Goal: Information Seeking & Learning: Learn about a topic

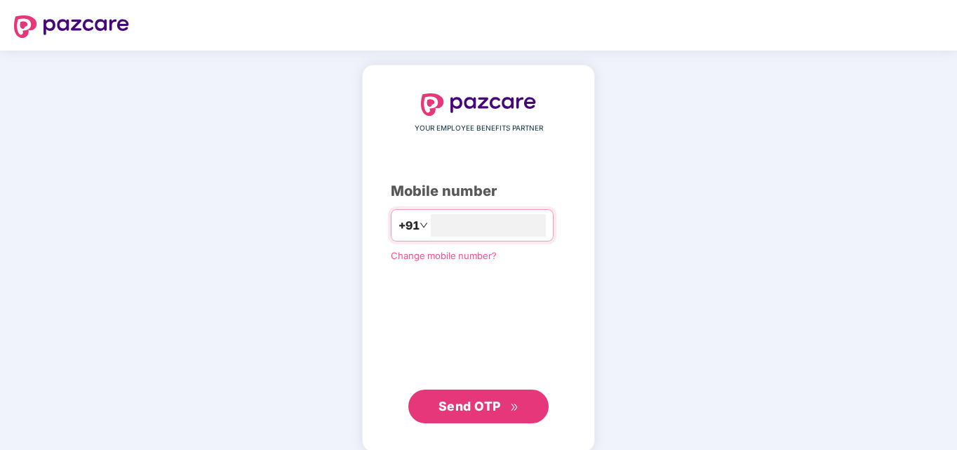
type input "**********"
click at [472, 393] on button "Send OTP" at bounding box center [478, 405] width 140 height 34
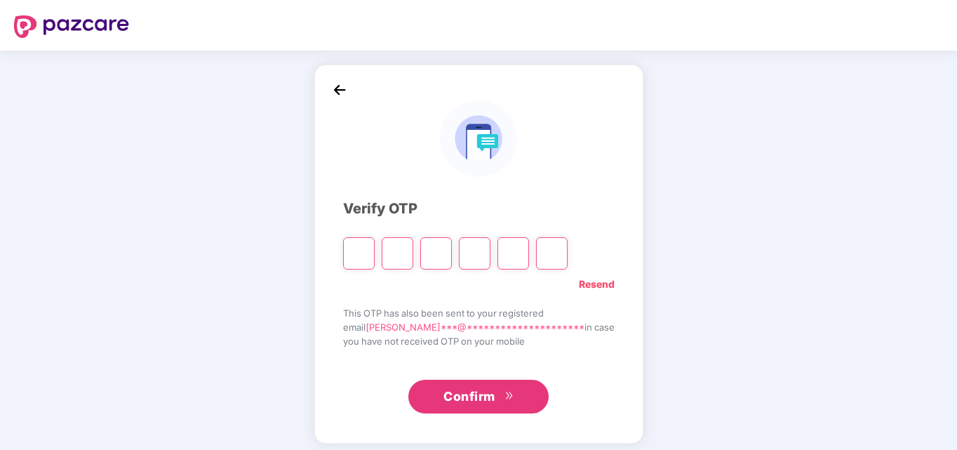
type input "*"
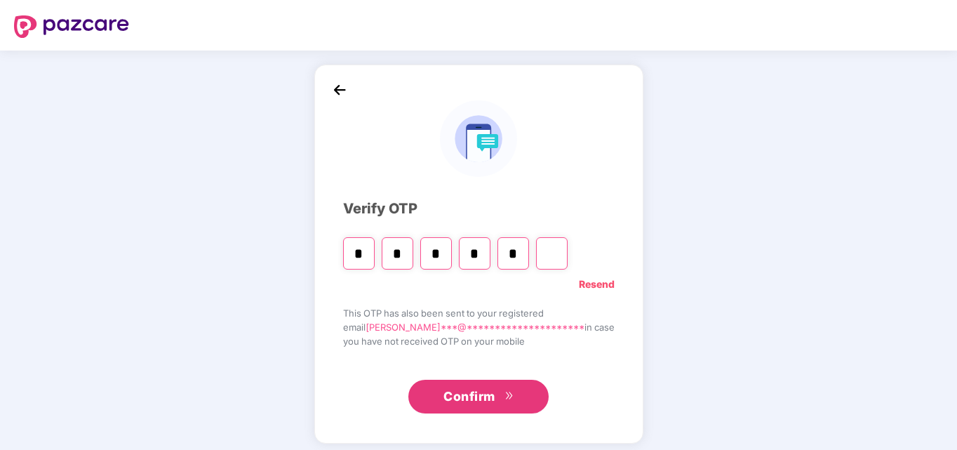
type input "*"
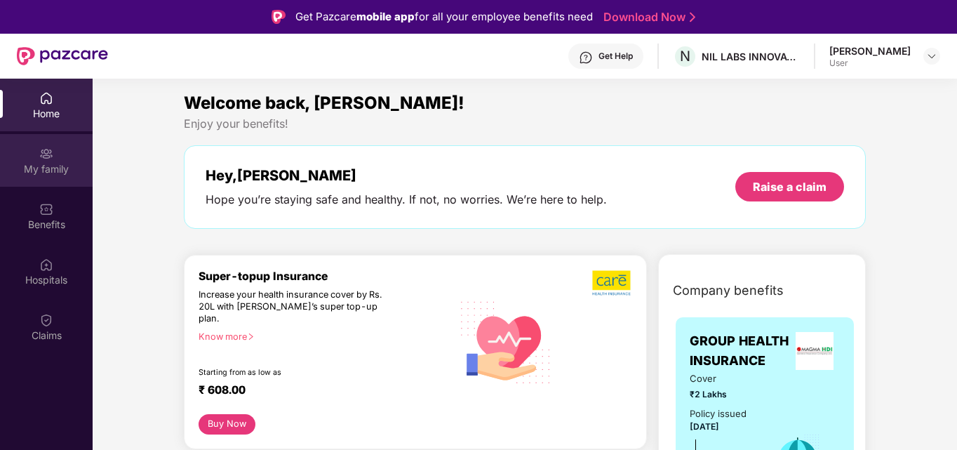
click at [52, 178] on div "My family" at bounding box center [46, 160] width 93 height 53
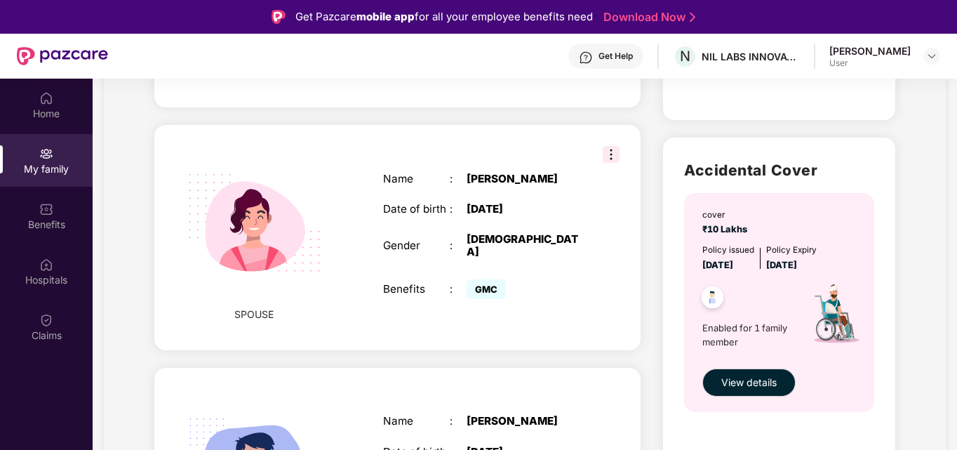
scroll to position [381, 0]
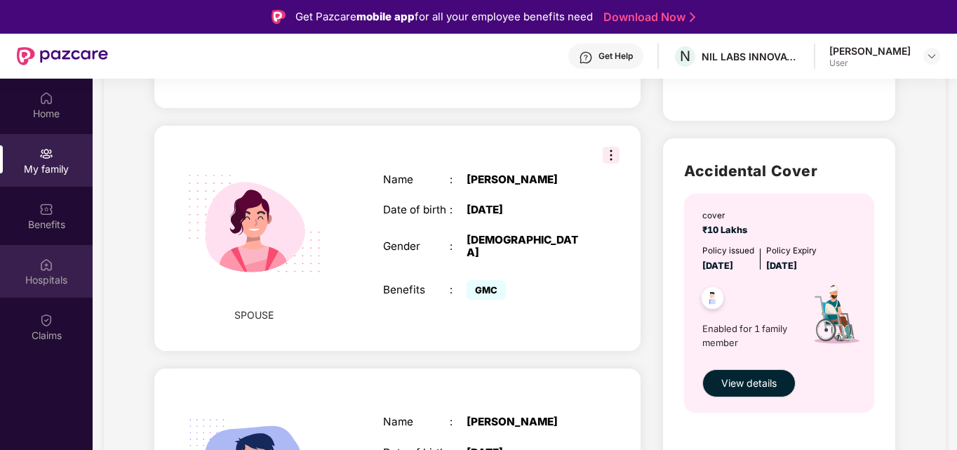
click at [41, 286] on div "Hospitals" at bounding box center [46, 280] width 93 height 14
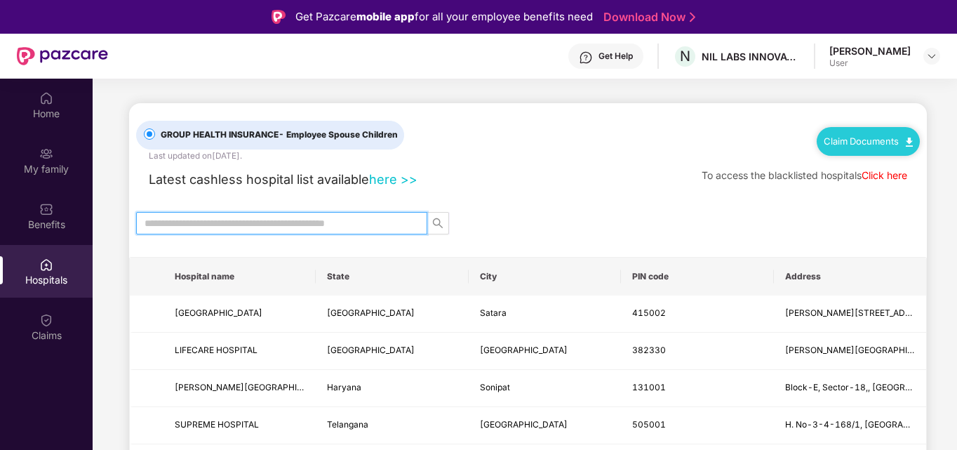
click at [245, 222] on input "text" at bounding box center [275, 222] width 263 height 15
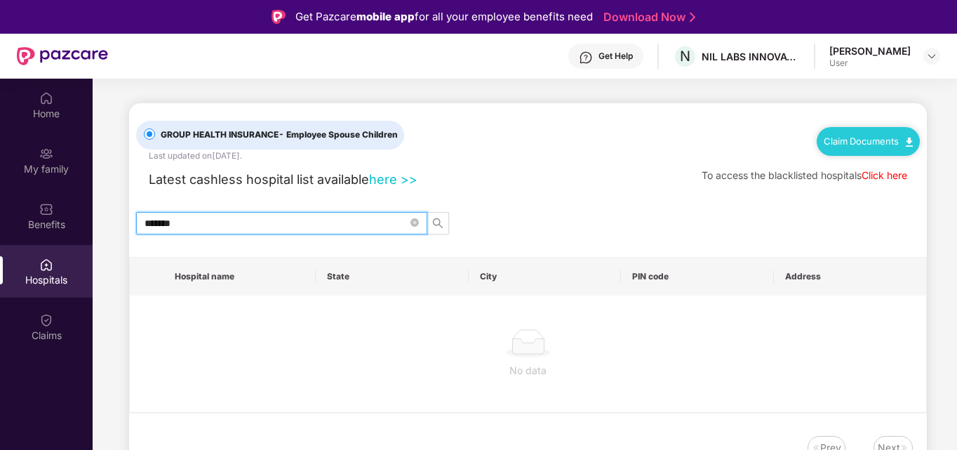
type input "*******"
click at [416, 223] on icon "close-circle" at bounding box center [414, 222] width 8 height 8
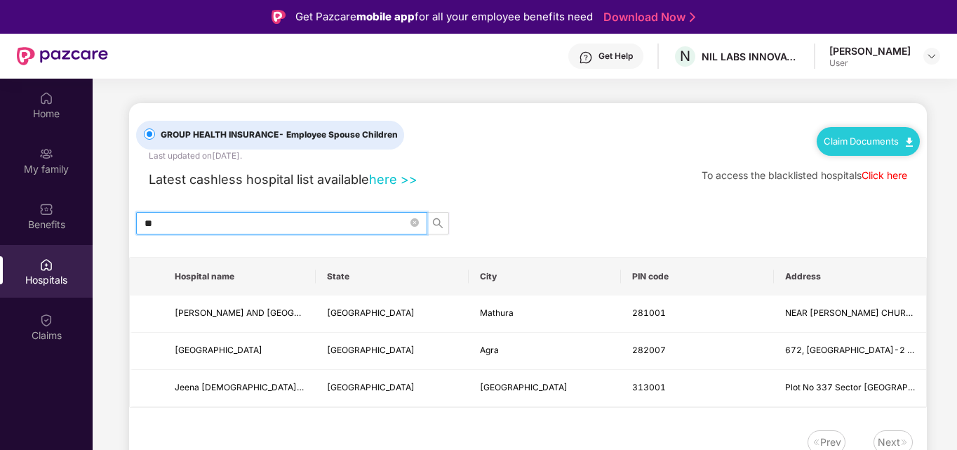
type input "*"
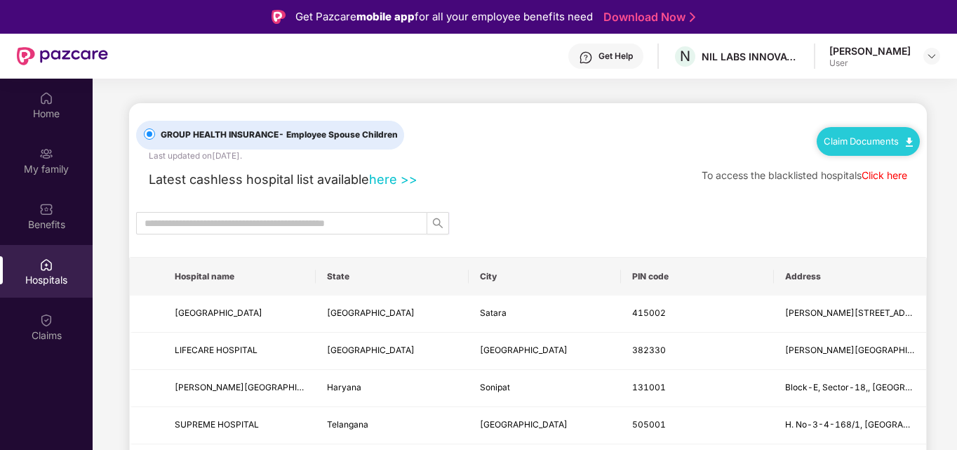
click at [393, 180] on link "here >>" at bounding box center [393, 178] width 48 height 15
click at [49, 321] on img at bounding box center [46, 320] width 14 height 14
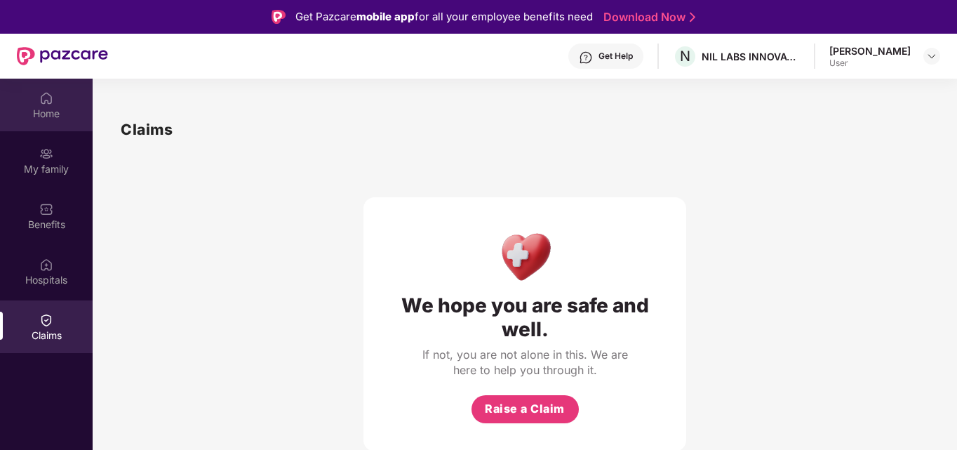
click at [48, 113] on div "Home" at bounding box center [46, 114] width 93 height 14
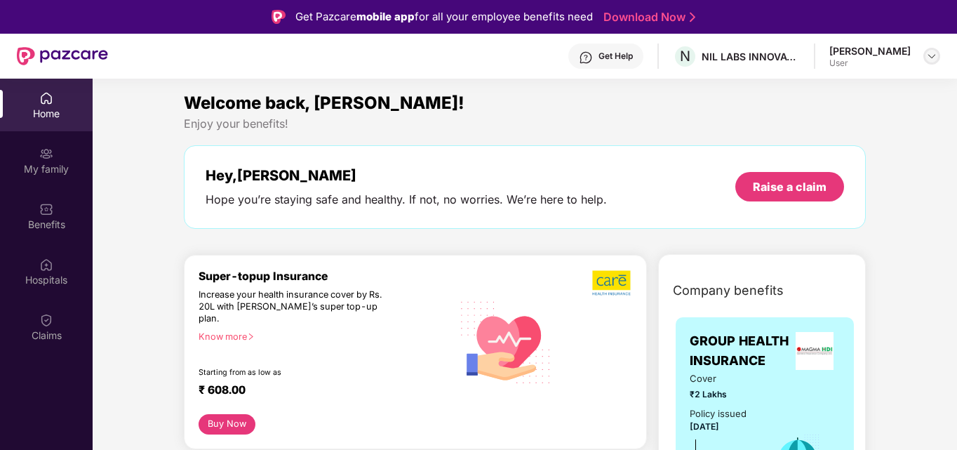
click at [927, 60] on img at bounding box center [931, 55] width 11 height 11
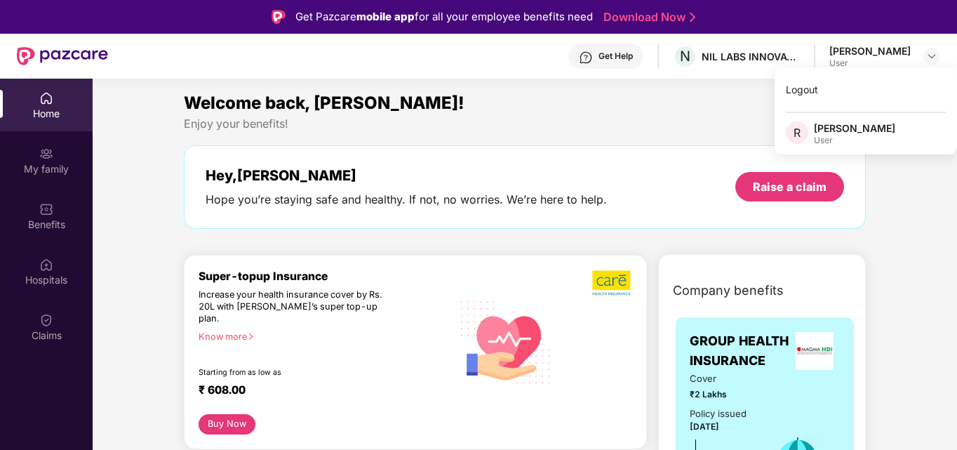
click at [636, 105] on div "Welcome back, [PERSON_NAME]!" at bounding box center [525, 103] width 682 height 27
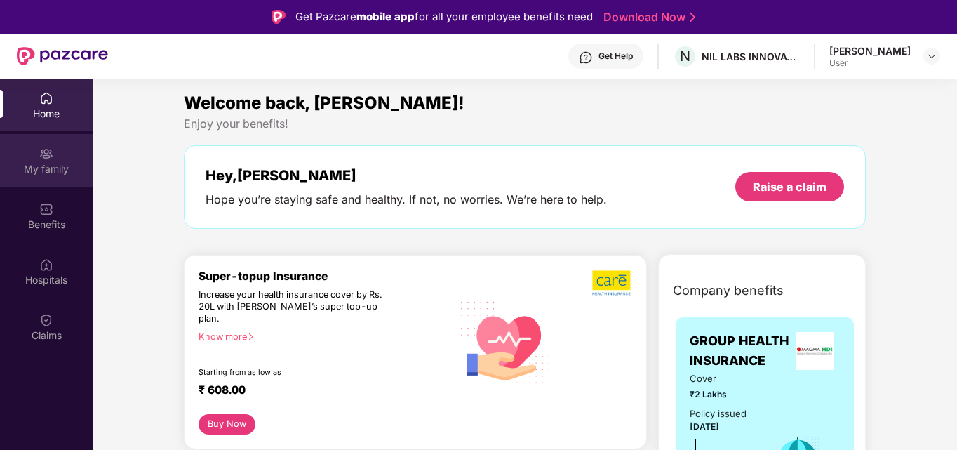
click at [48, 162] on div "My family" at bounding box center [46, 169] width 93 height 14
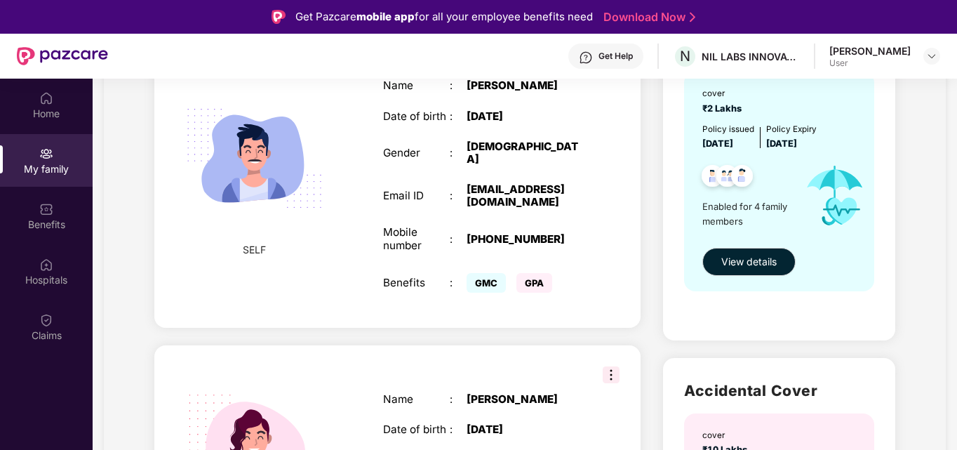
scroll to position [162, 0]
click at [445, 197] on div "Employee ID : E-5252 Name : [PERSON_NAME] Date of birth : [DEMOGRAPHIC_DATA] Ge…" at bounding box center [483, 172] width 229 height 282
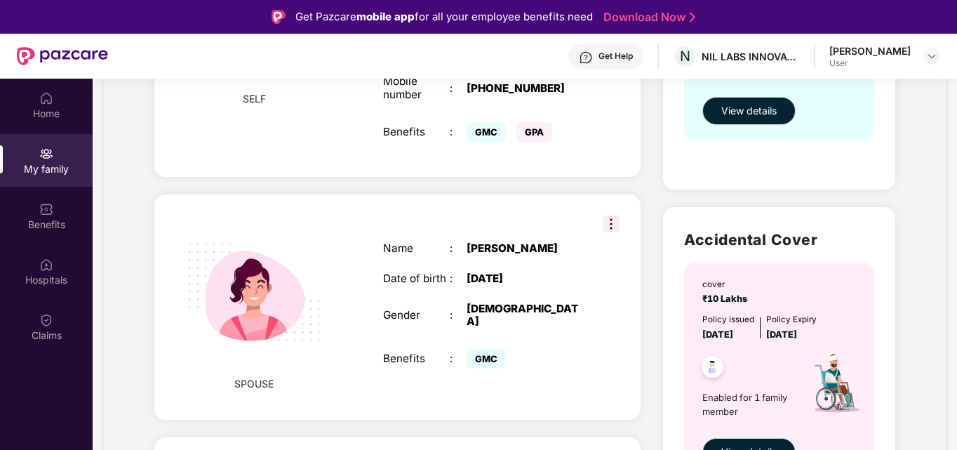
scroll to position [313, 0]
click at [611, 215] on img at bounding box center [610, 223] width 17 height 17
click at [507, 224] on div "Name : [PERSON_NAME] Date of birth : [DEMOGRAPHIC_DATA] Gender : [DEMOGRAPHIC_D…" at bounding box center [483, 307] width 229 height 166
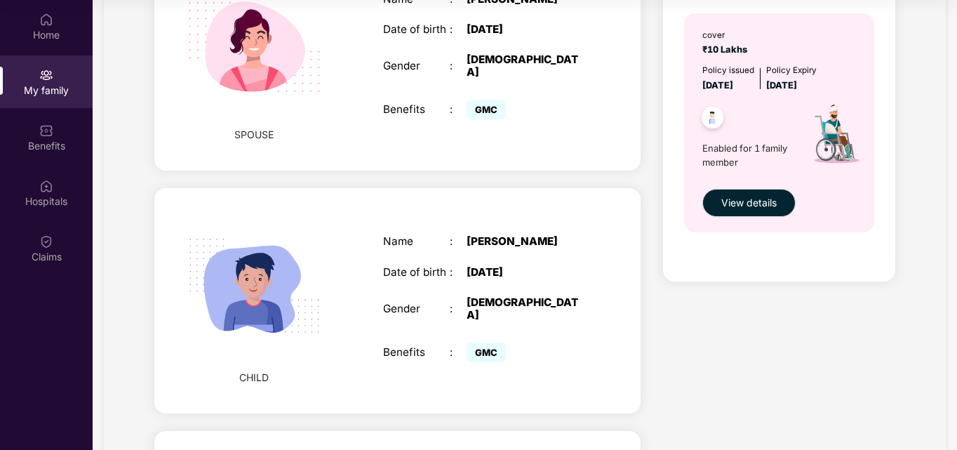
scroll to position [462, 0]
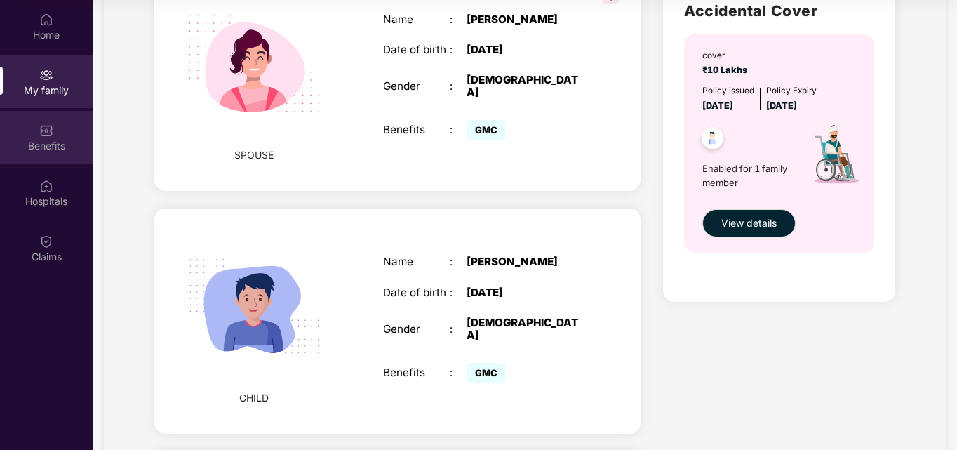
click at [37, 137] on div "Benefits" at bounding box center [46, 137] width 93 height 53
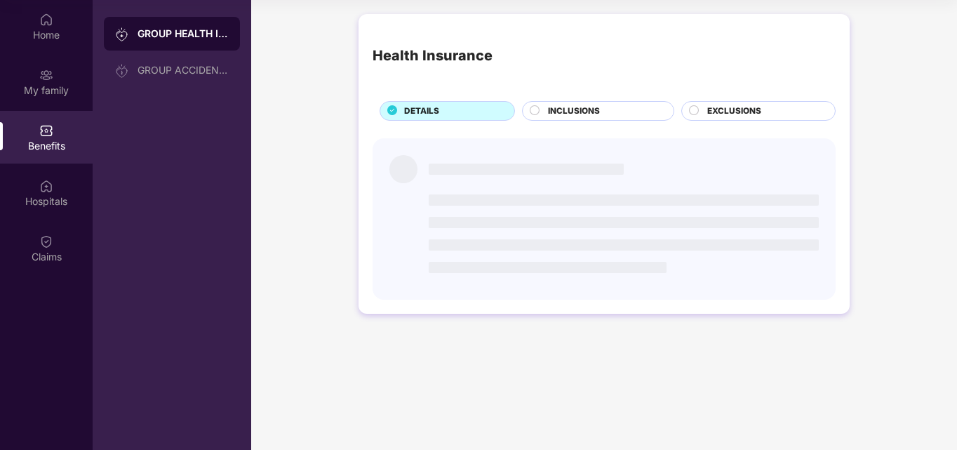
scroll to position [0, 0]
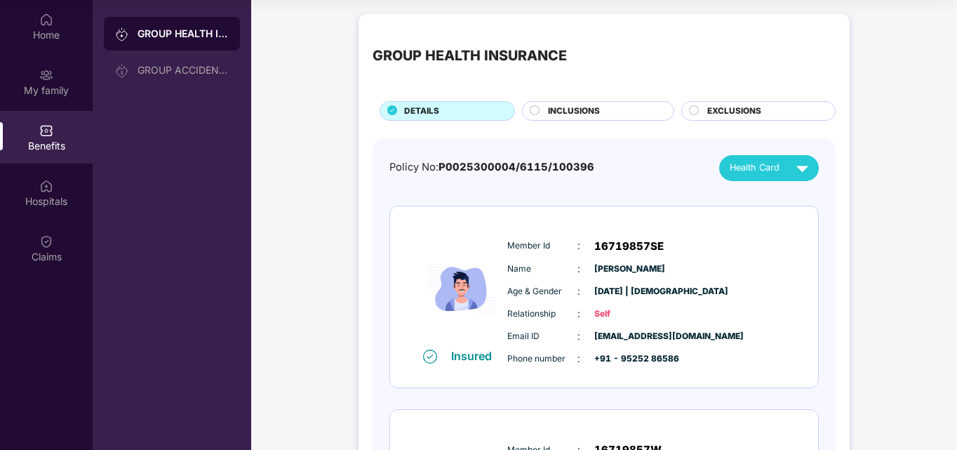
click at [183, 37] on div "GROUP HEALTH INSURANCE" at bounding box center [182, 34] width 91 height 14
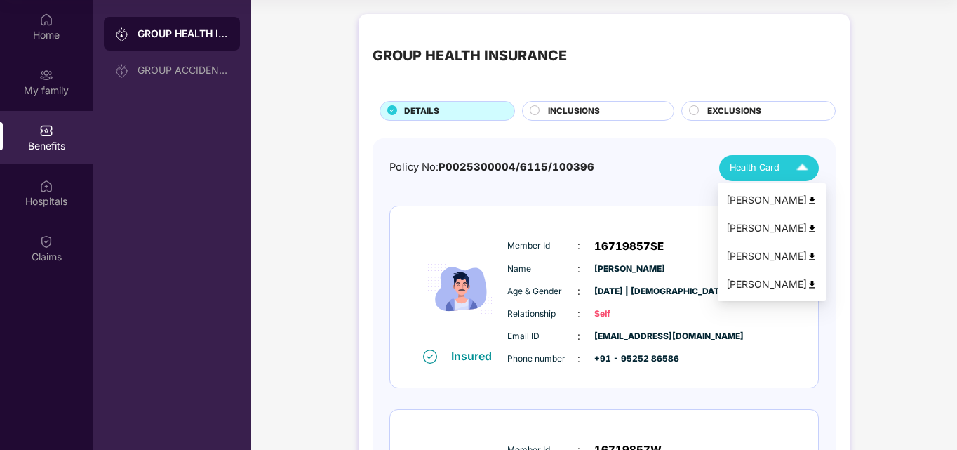
click at [806, 231] on img at bounding box center [811, 228] width 11 height 11
click at [806, 226] on img at bounding box center [811, 228] width 11 height 11
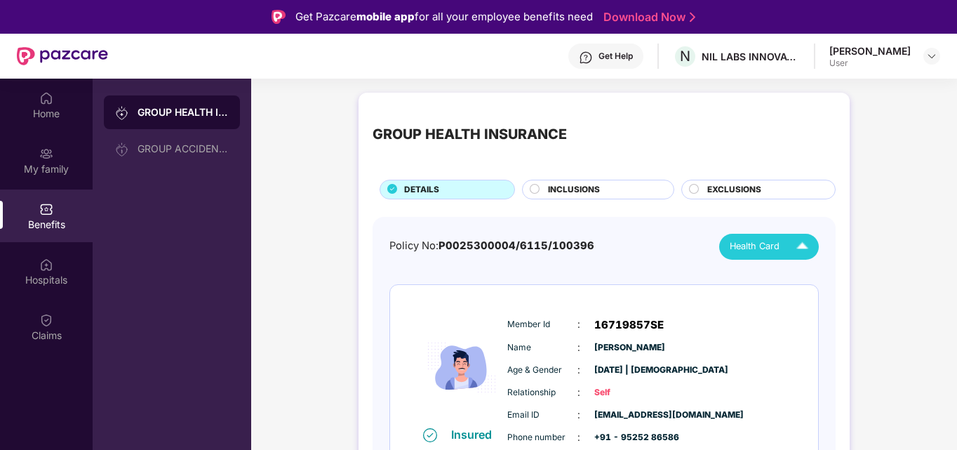
click at [608, 186] on div "INCLUSIONS" at bounding box center [604, 190] width 126 height 15
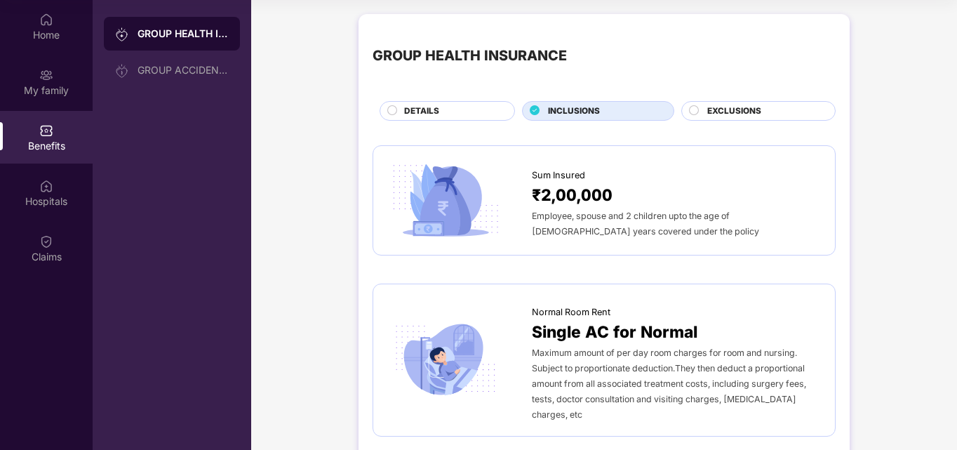
click at [743, 99] on div "GROUP HEALTH INSURANCE DETAILS INCLUSIONS EXCLUSIONS" at bounding box center [603, 74] width 463 height 93
click at [739, 114] on span "EXCLUSIONS" at bounding box center [734, 110] width 54 height 13
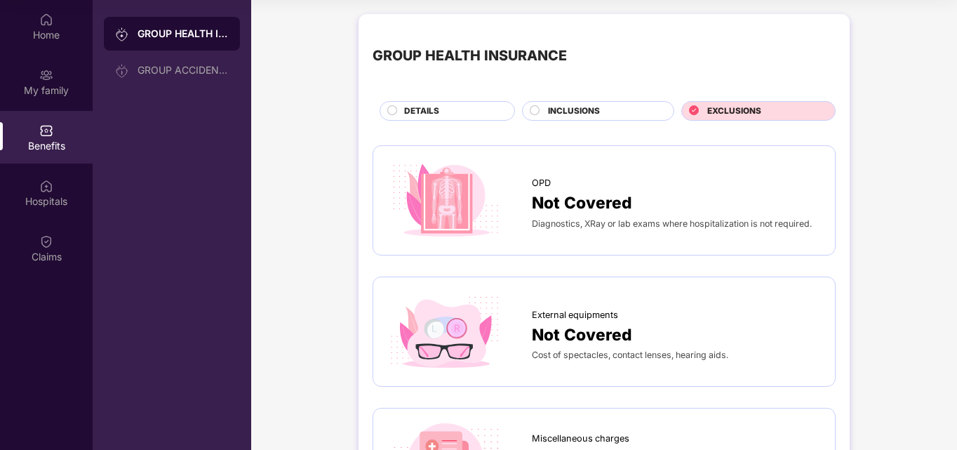
click at [572, 112] on span "INCLUSIONS" at bounding box center [574, 110] width 52 height 13
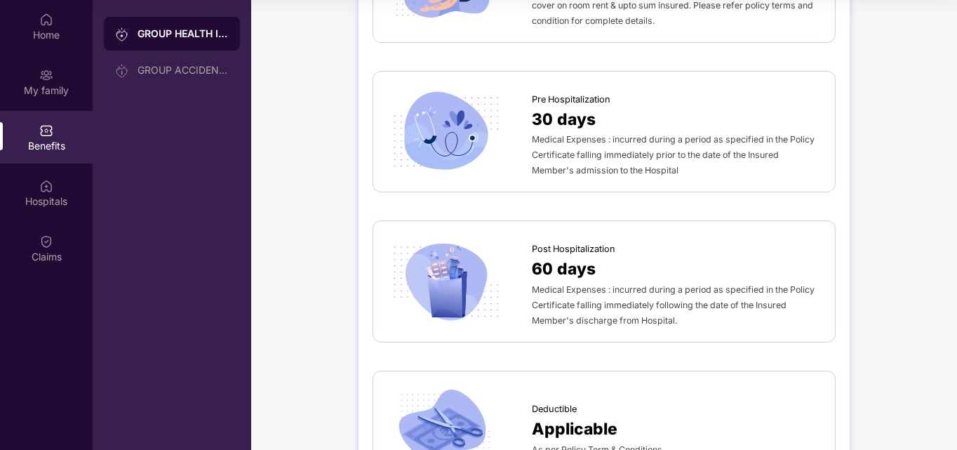
scroll to position [650, 0]
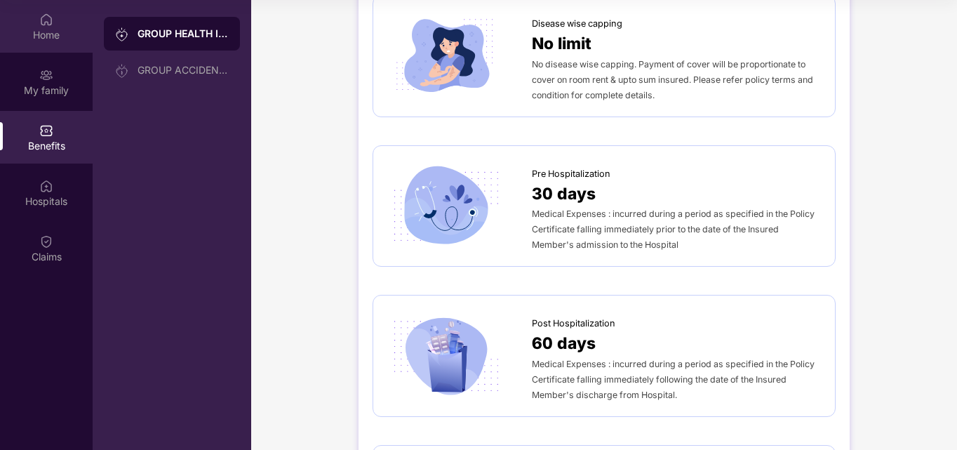
click at [34, 31] on div "Home" at bounding box center [46, 35] width 93 height 14
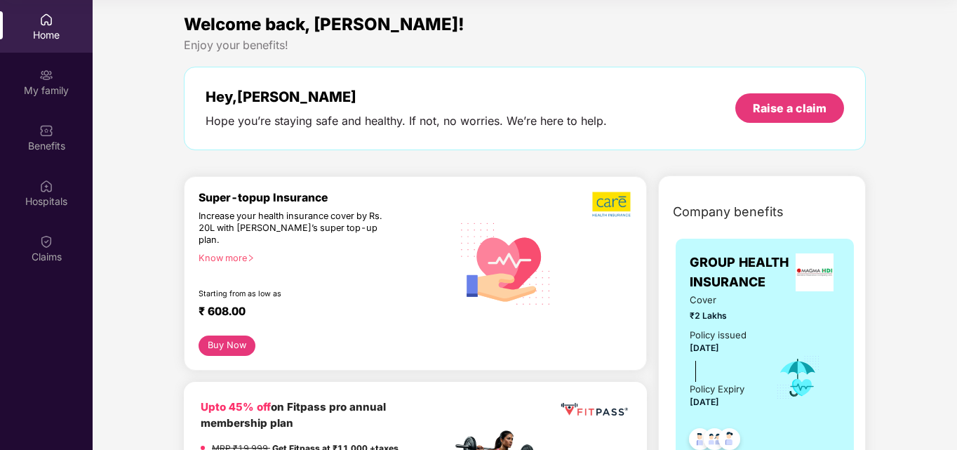
scroll to position [0, 0]
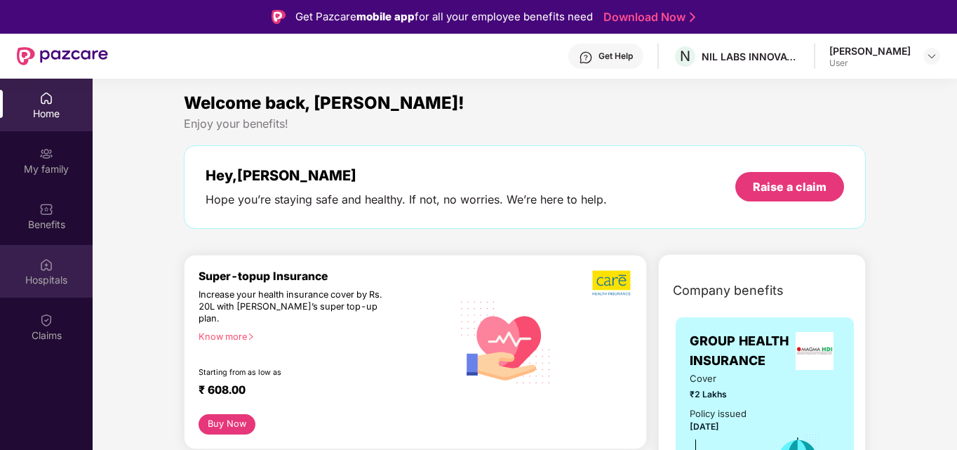
click at [52, 277] on div "Hospitals" at bounding box center [46, 280] width 93 height 14
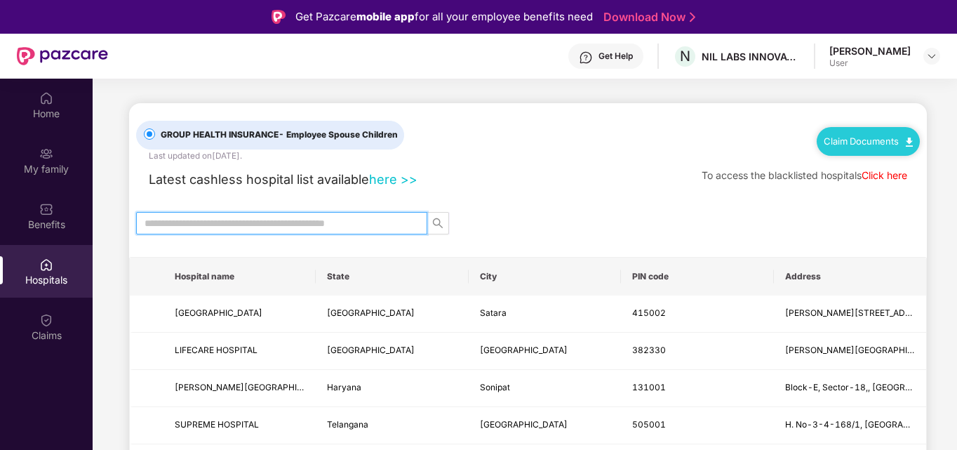
click at [384, 221] on input "text" at bounding box center [275, 222] width 263 height 15
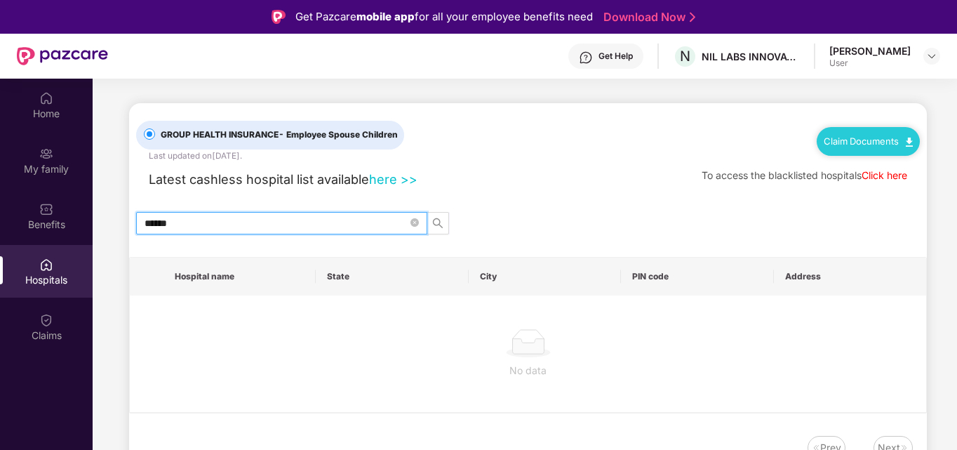
type input "******"
click at [436, 225] on icon "search" at bounding box center [438, 223] width 10 height 10
click at [390, 185] on link "here >>" at bounding box center [393, 178] width 48 height 15
